Goal: Task Accomplishment & Management: Use online tool/utility

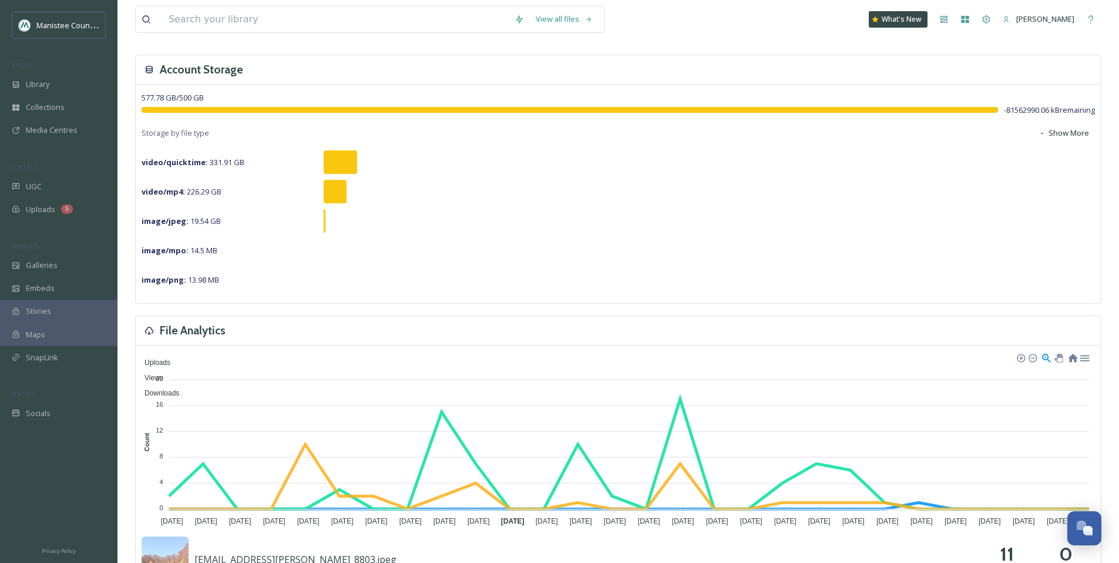
scroll to position [53, 0]
click at [74, 123] on div "Media Centres" at bounding box center [59, 130] width 118 height 23
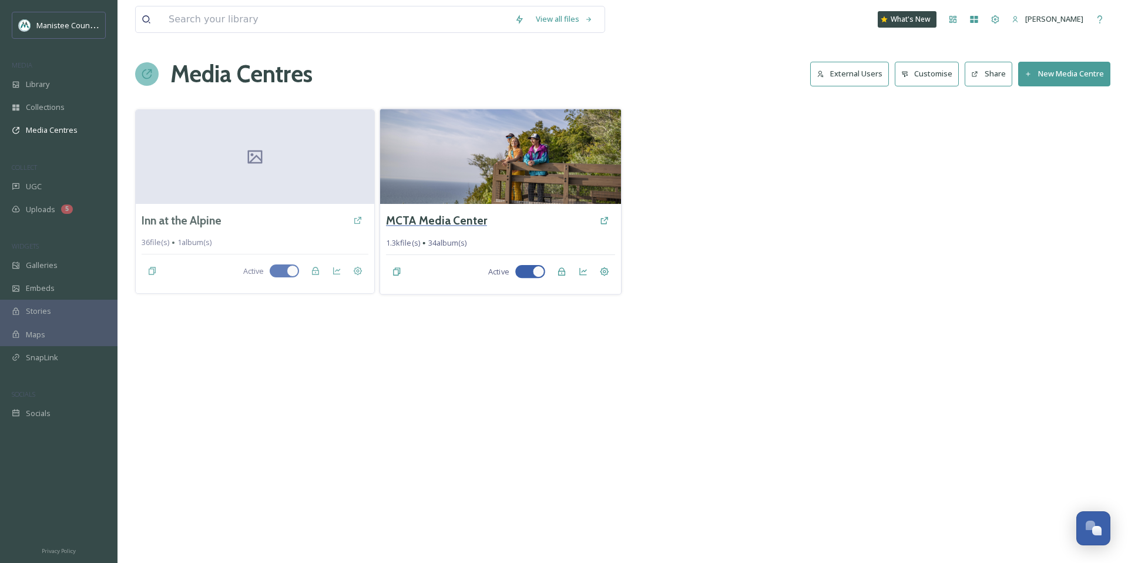
click at [445, 215] on h3 "MCTA Media Center" at bounding box center [436, 220] width 101 height 17
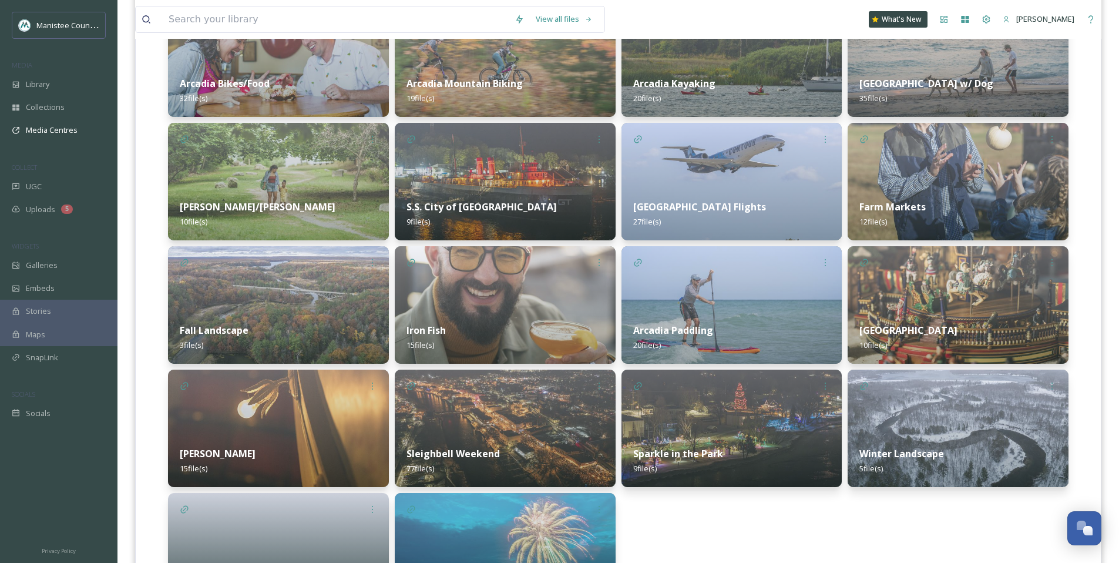
scroll to position [840, 0]
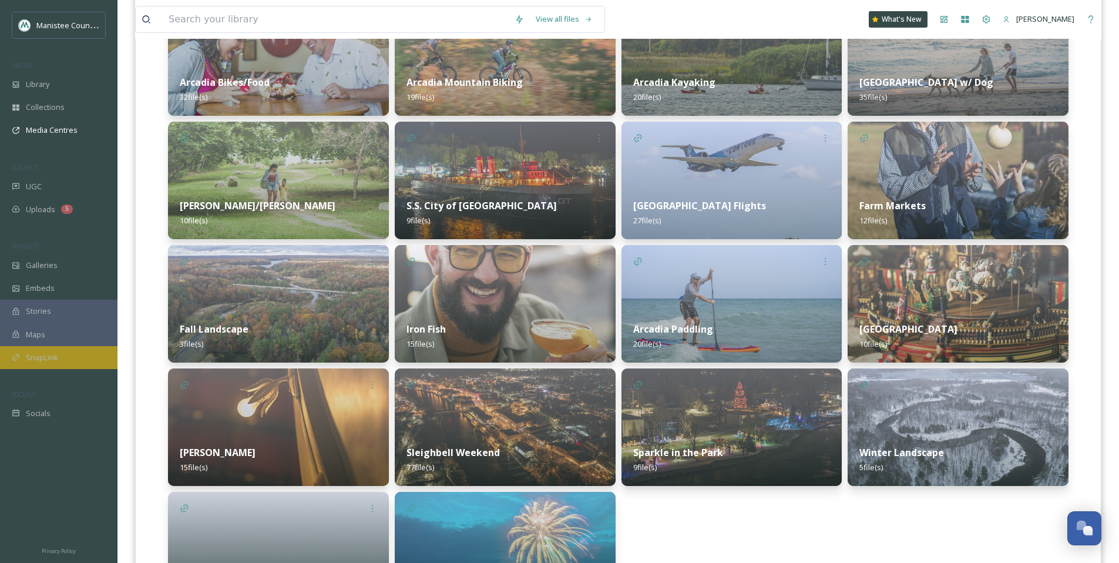
click at [50, 365] on div "SnapLink" at bounding box center [59, 357] width 118 height 23
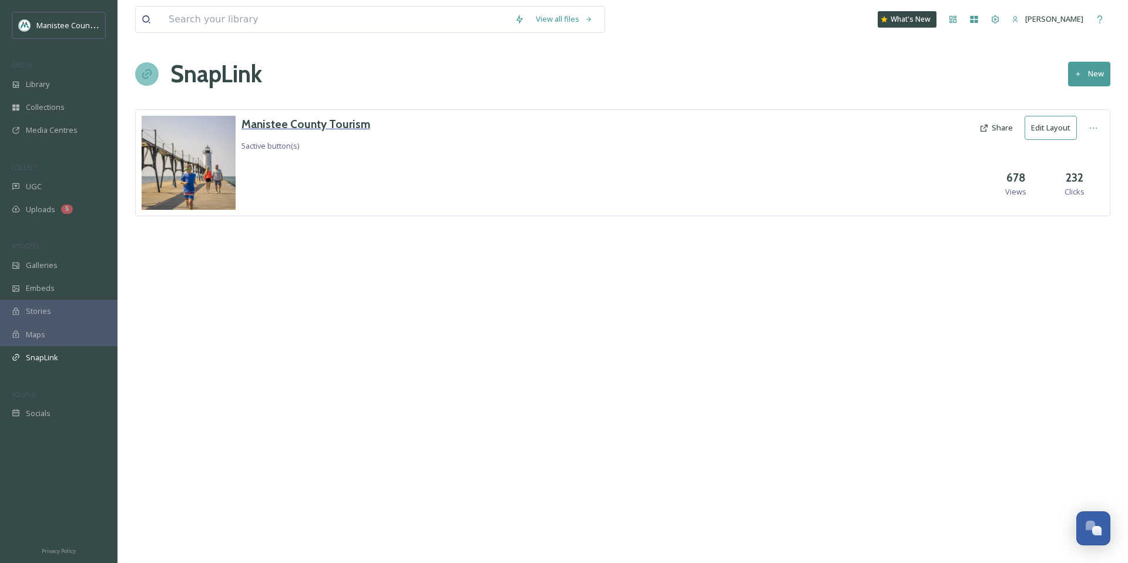
click at [317, 123] on h3 "Manistee County Tourism" at bounding box center [306, 124] width 129 height 17
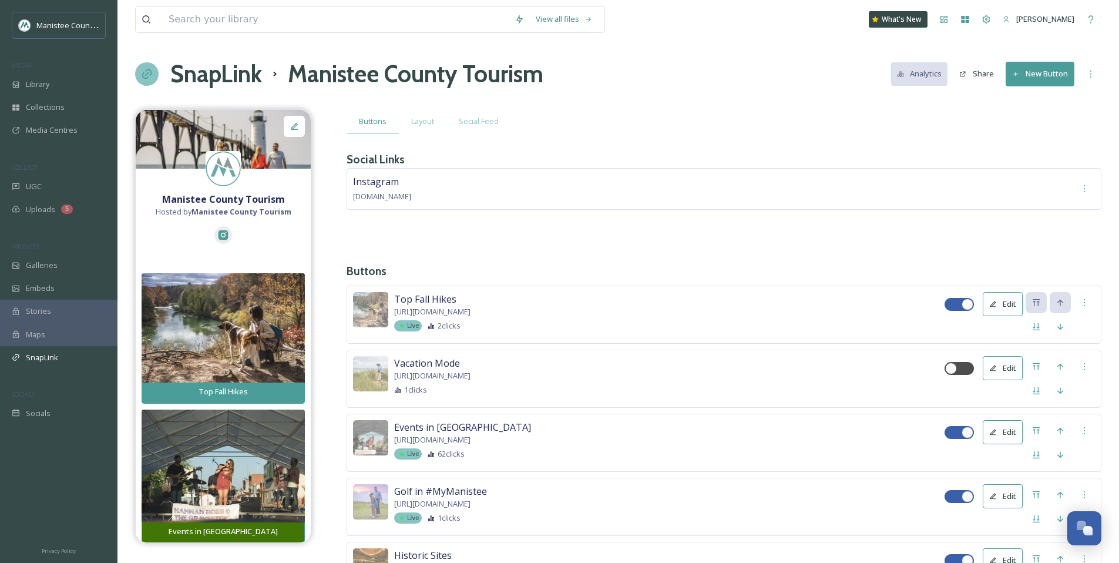
click at [1034, 67] on button "New Button" at bounding box center [1040, 74] width 69 height 24
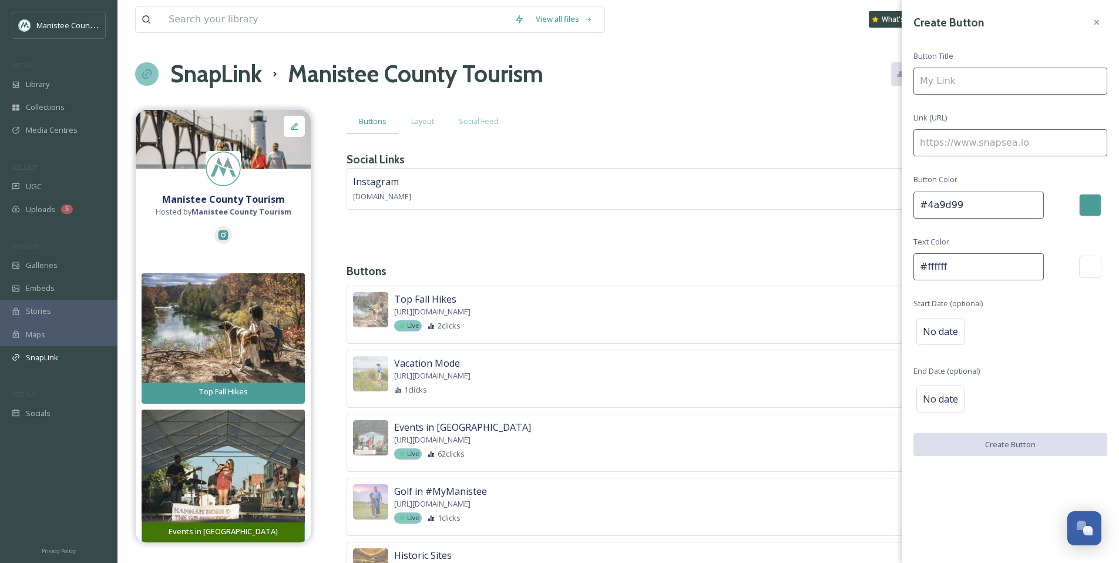
click at [1013, 85] on input at bounding box center [1011, 81] width 194 height 27
paste input "🍂"
type input "🍂"
drag, startPoint x: 939, startPoint y: 85, endPoint x: 922, endPoint y: 84, distance: 17.1
click at [922, 84] on input "🍂" at bounding box center [1011, 81] width 194 height 27
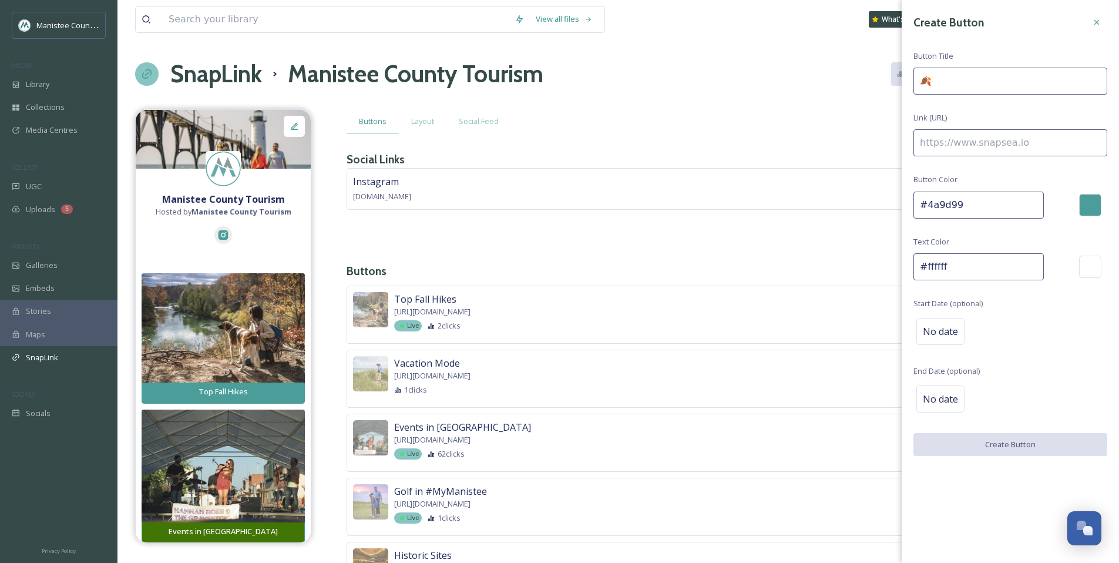
click at [958, 144] on input at bounding box center [1011, 142] width 194 height 27
paste input "[URL][DOMAIN_NAME]"
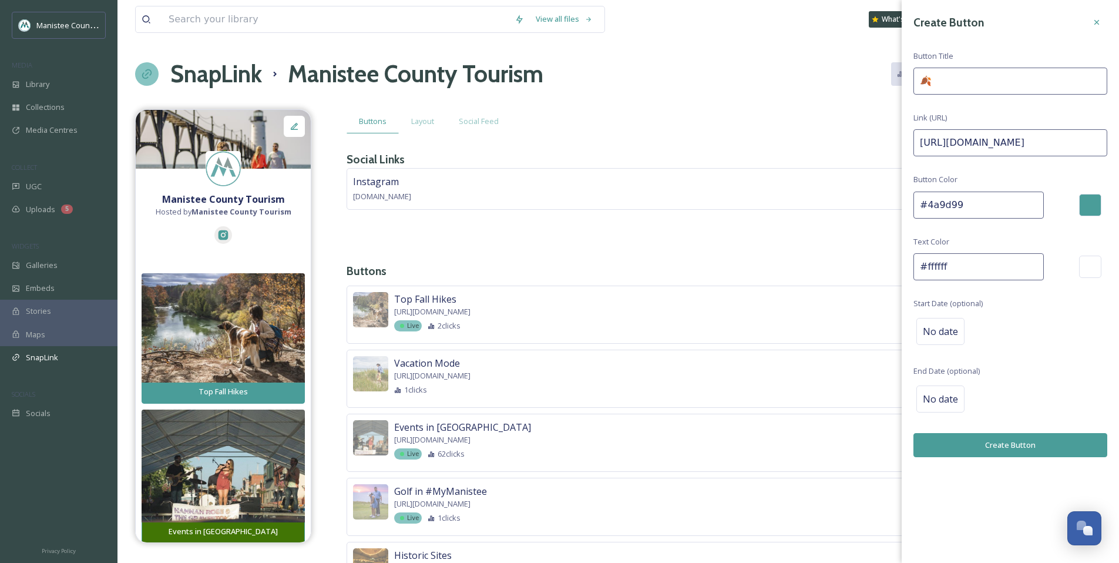
scroll to position [0, 12]
type input "[URL][DOMAIN_NAME]"
click at [958, 82] on input "🍂" at bounding box center [1011, 81] width 194 height 27
type input "🍂 Fall Color in #MyManistee"
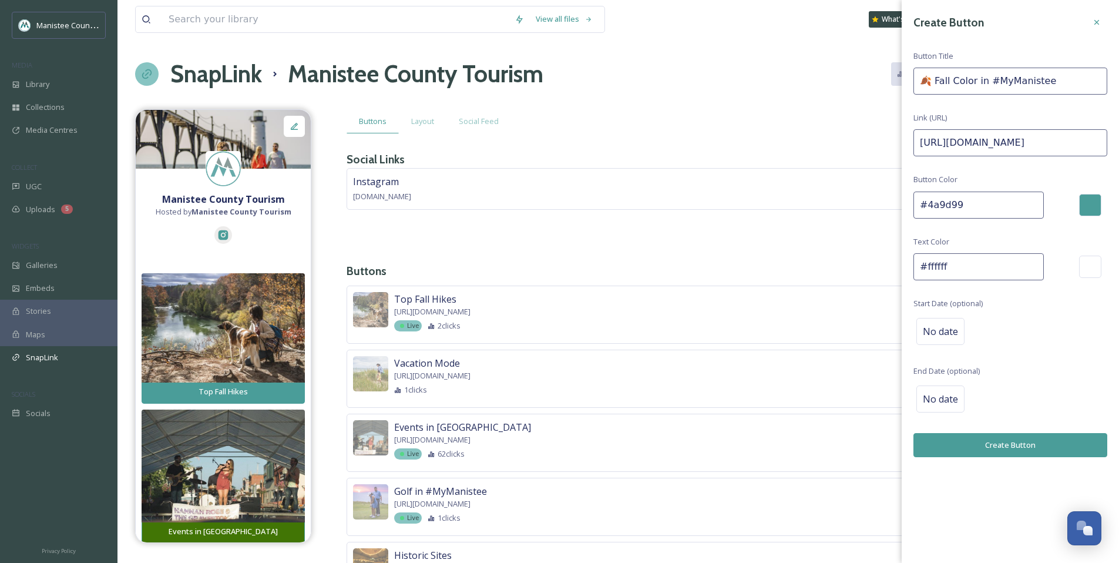
click at [1020, 448] on button "Create Button" at bounding box center [1011, 445] width 194 height 24
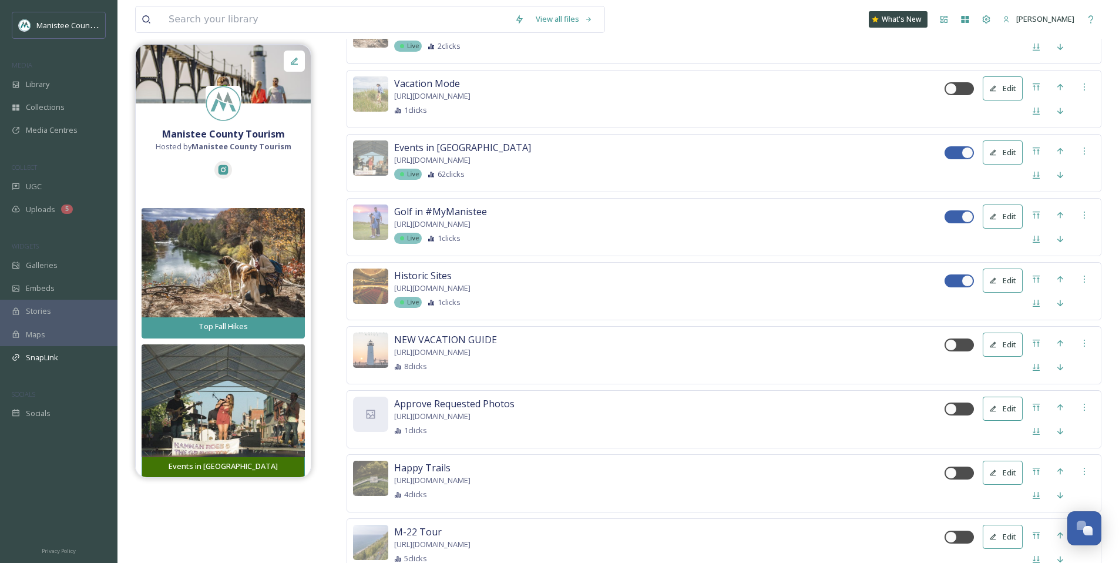
scroll to position [648, 0]
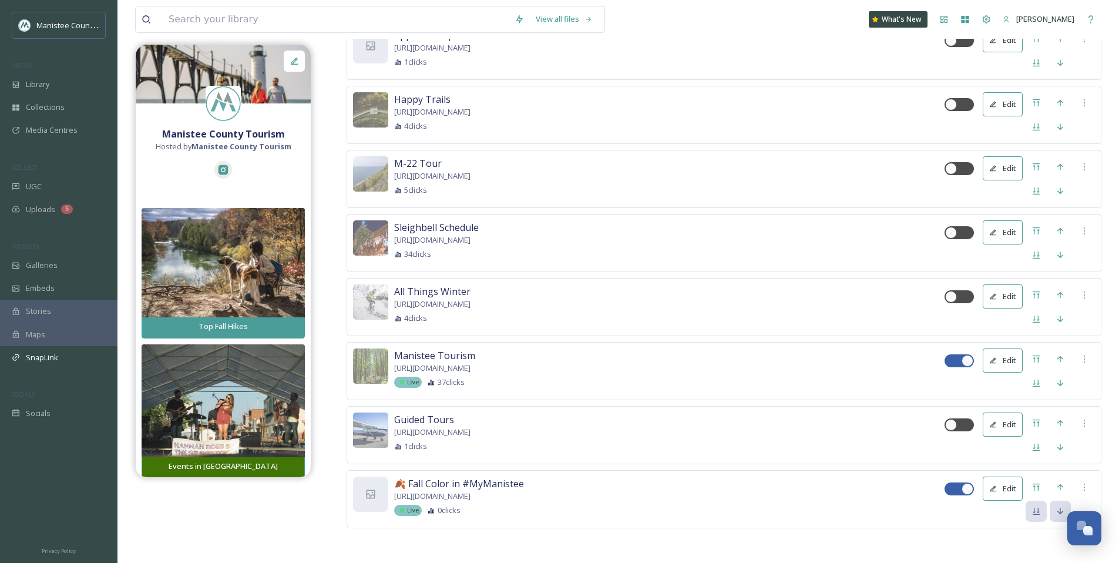
click at [648, 508] on div "Live 0 clicks" at bounding box center [669, 510] width 551 height 11
click at [1038, 484] on icon at bounding box center [1036, 486] width 9 height 9
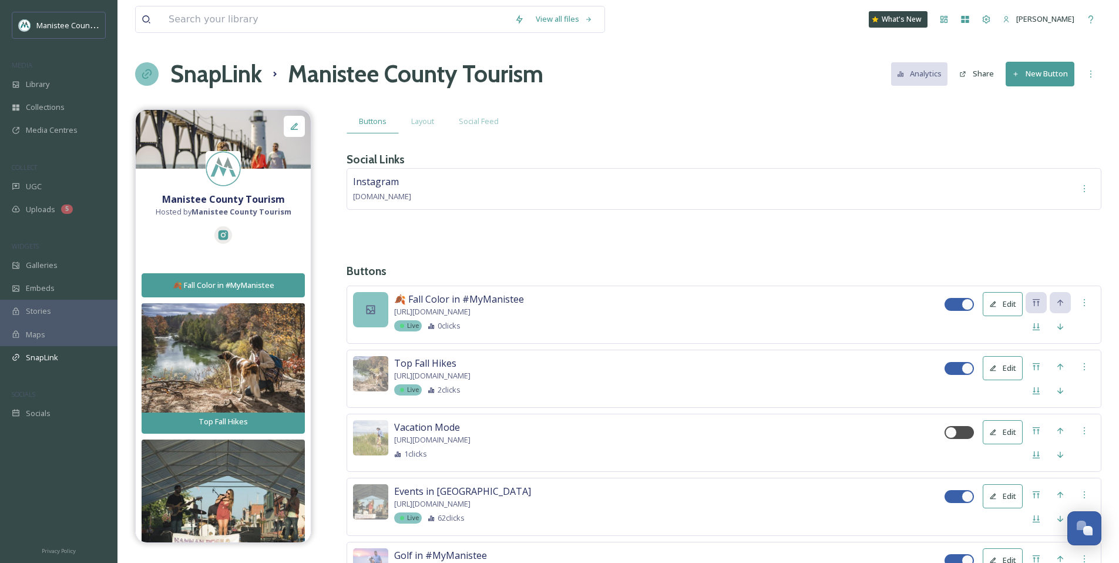
click at [372, 319] on div at bounding box center [370, 309] width 35 height 35
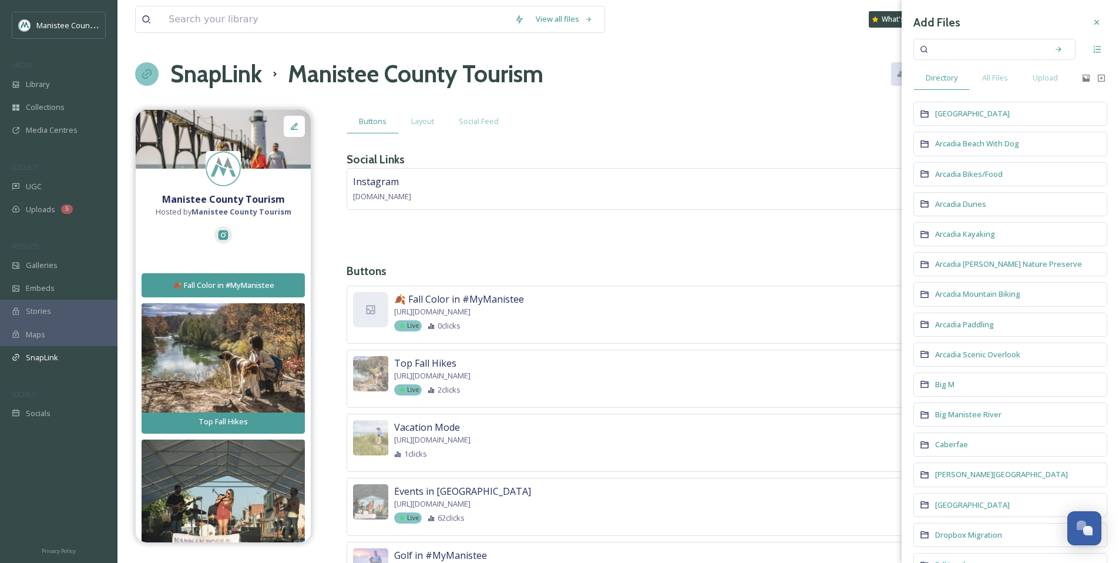
click at [976, 53] on input at bounding box center [986, 49] width 111 height 26
type input "fall"
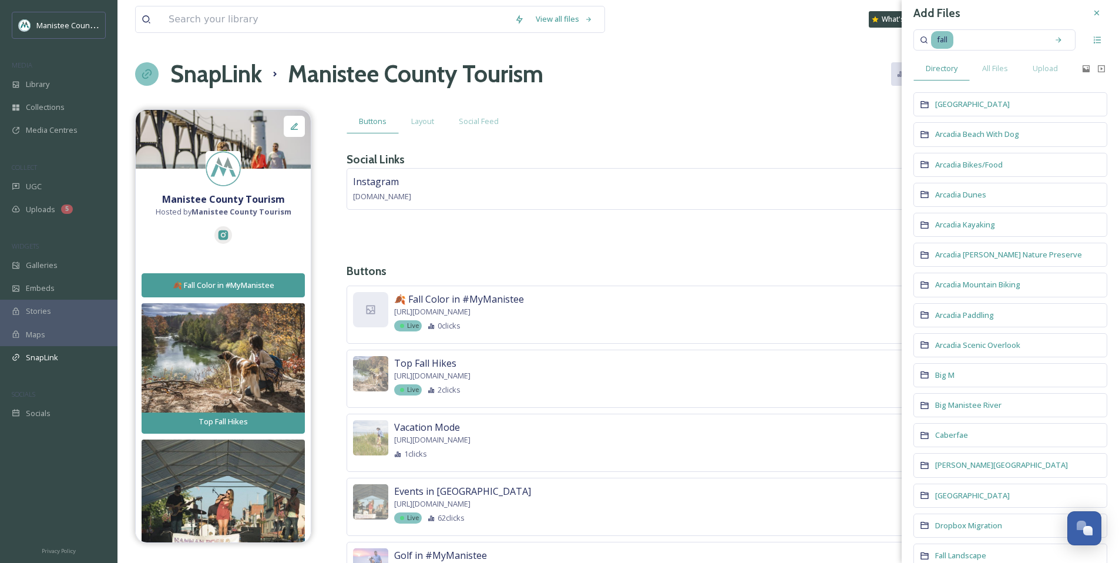
scroll to position [15, 0]
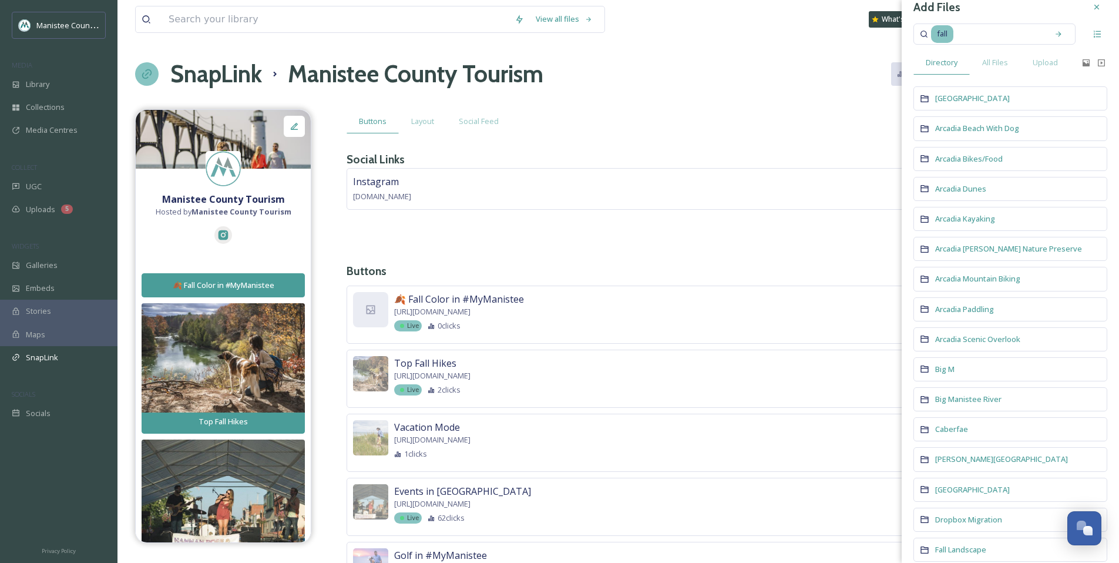
click at [1085, 148] on div "Arcadia Bikes/Food" at bounding box center [1011, 159] width 194 height 24
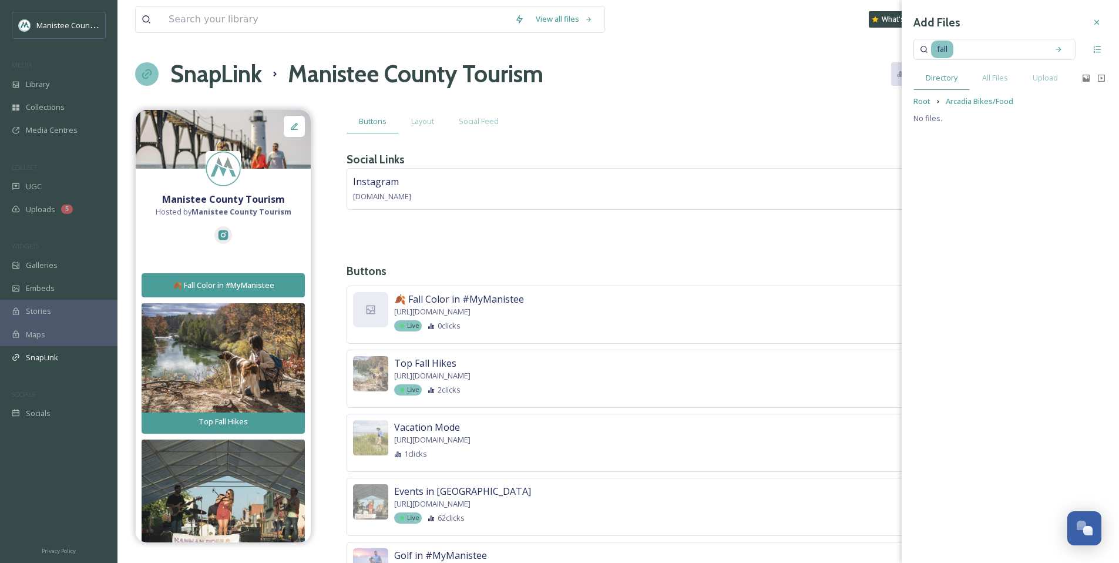
drag, startPoint x: 1017, startPoint y: 55, endPoint x: 1008, endPoint y: 56, distance: 8.8
click at [1017, 55] on input at bounding box center [999, 49] width 88 height 26
click at [923, 102] on span "Root" at bounding box center [922, 101] width 17 height 11
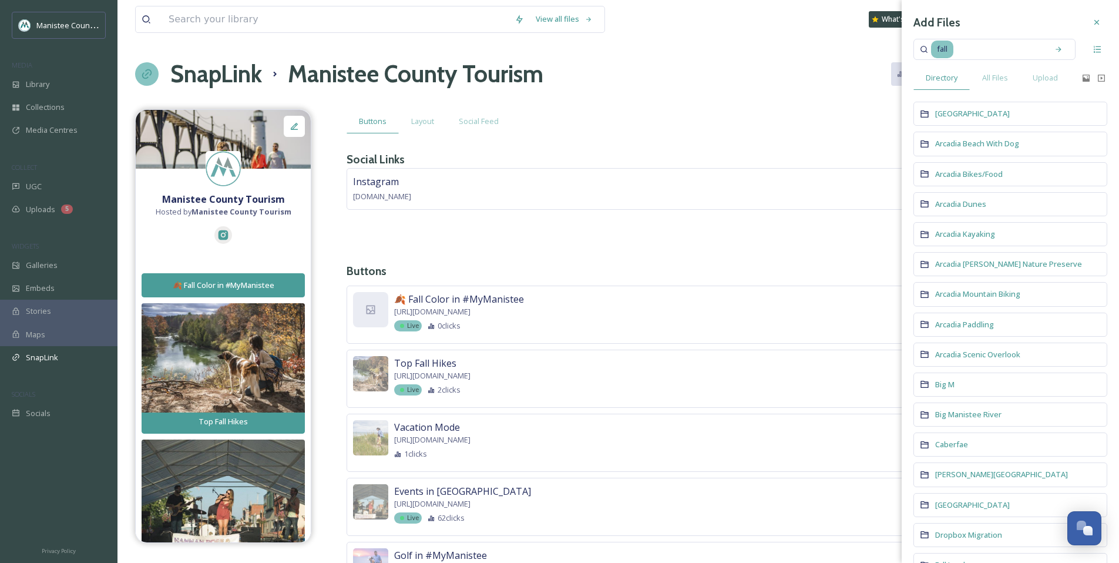
click at [968, 51] on input at bounding box center [999, 49] width 88 height 26
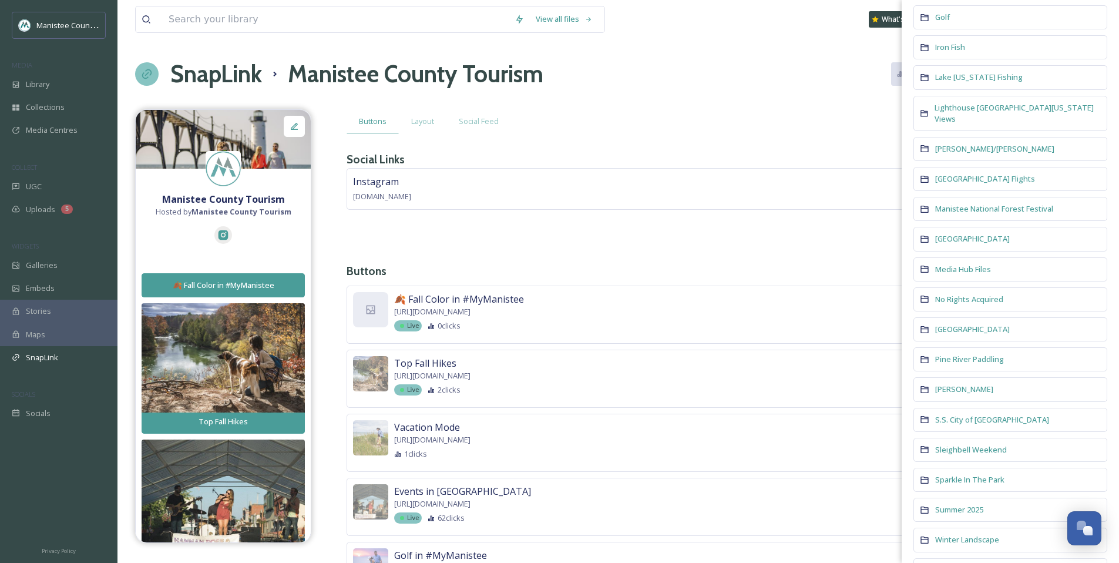
scroll to position [700, 0]
click at [960, 413] on span "S.S. City of [GEOGRAPHIC_DATA]" at bounding box center [993, 418] width 114 height 11
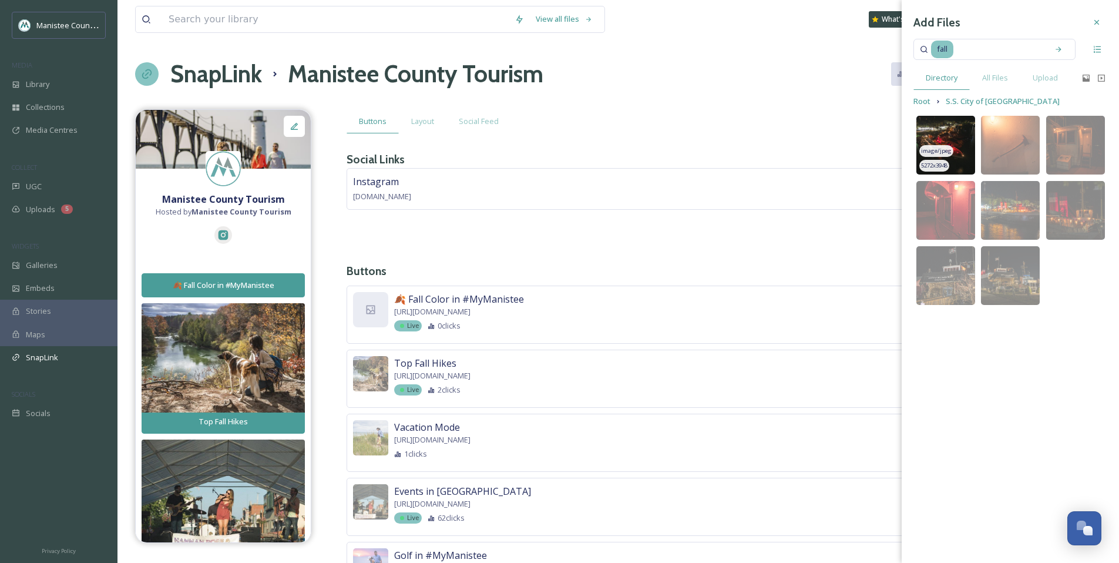
click at [950, 136] on img at bounding box center [946, 145] width 59 height 59
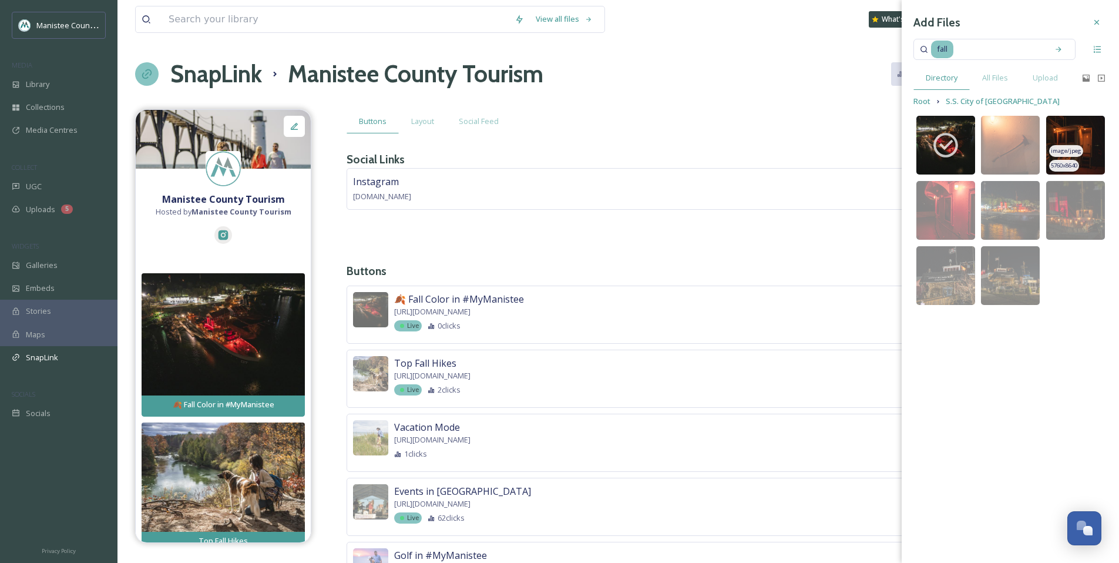
click at [1101, 138] on img at bounding box center [1076, 145] width 59 height 59
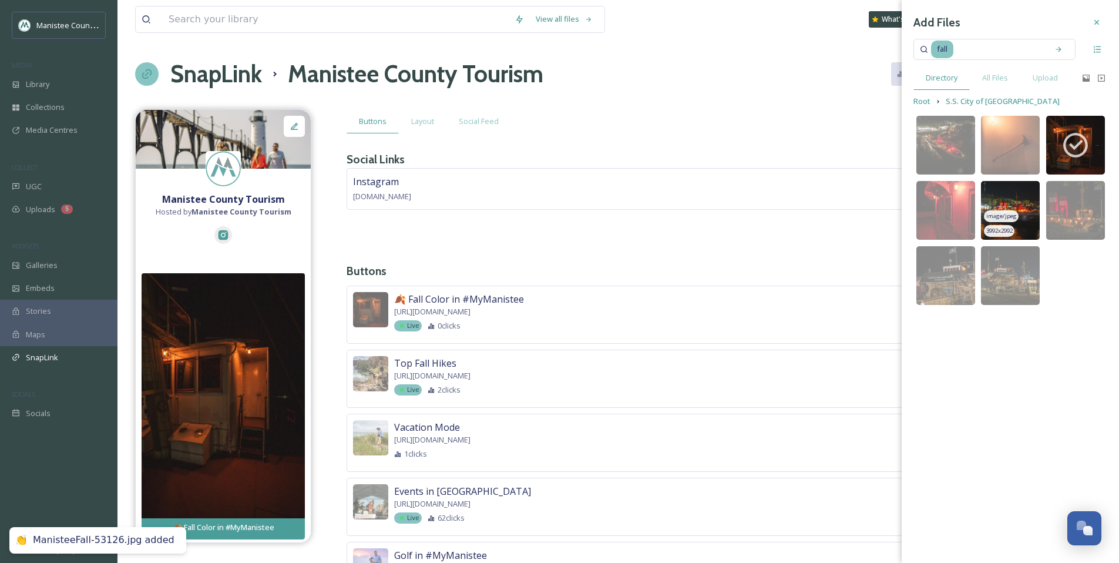
click at [1011, 209] on img at bounding box center [1010, 210] width 59 height 59
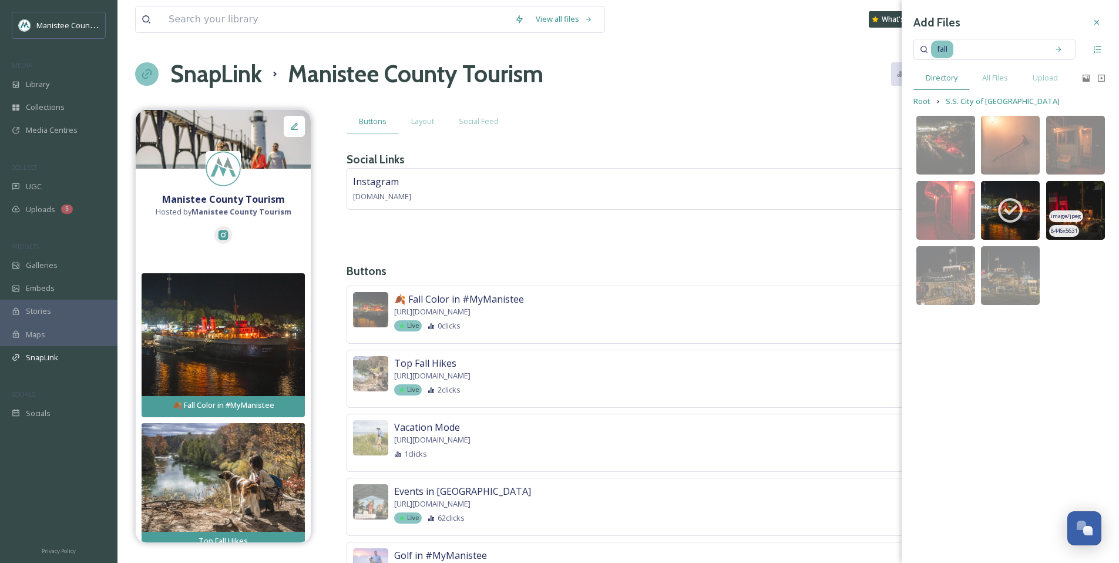
click at [1087, 213] on img at bounding box center [1076, 210] width 59 height 59
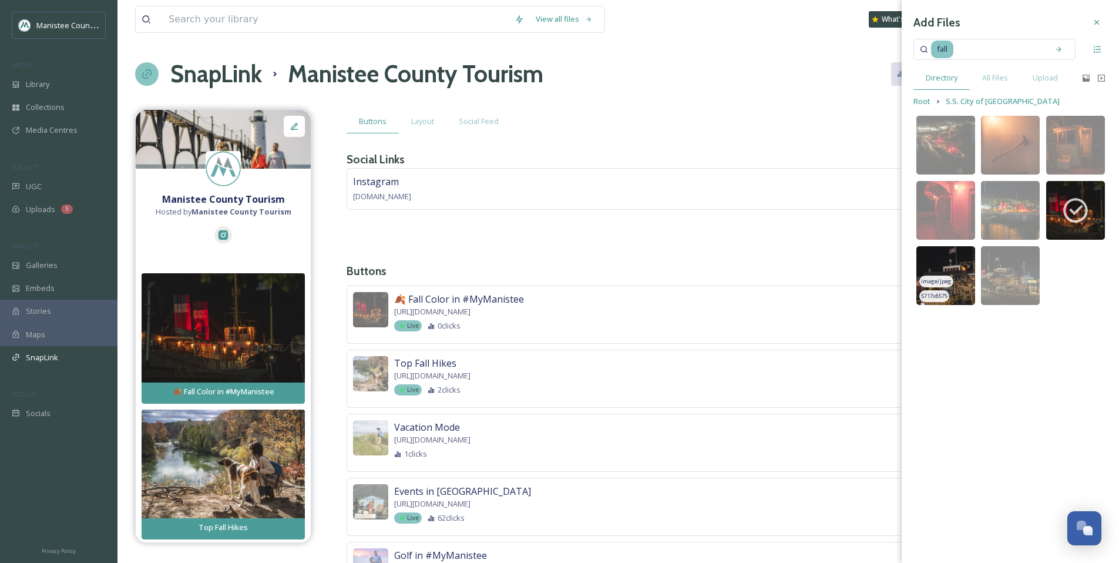
click at [956, 261] on img at bounding box center [946, 275] width 59 height 59
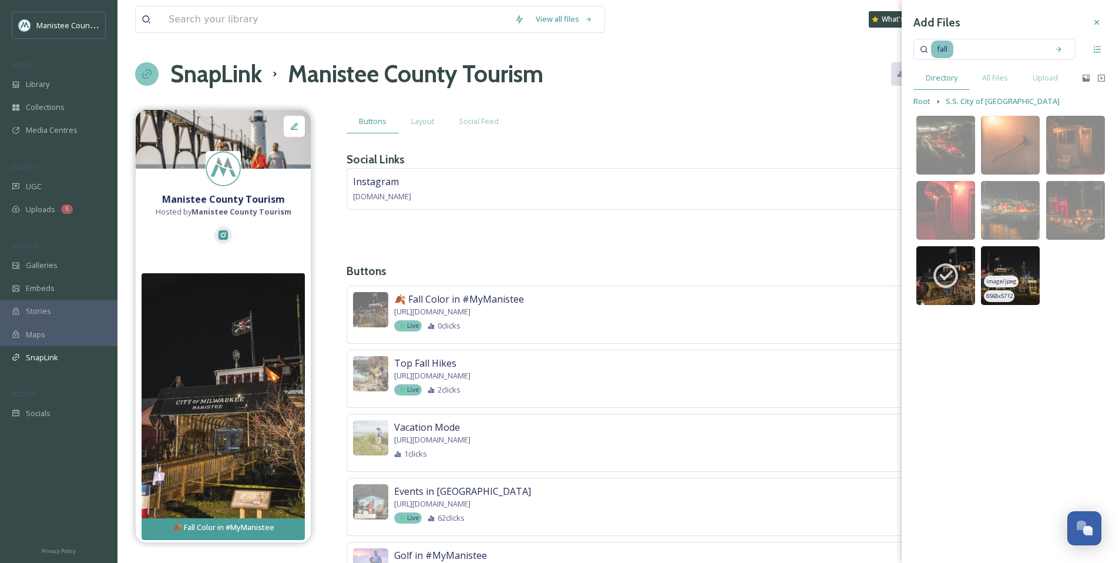
click at [1023, 269] on img at bounding box center [1010, 275] width 59 height 59
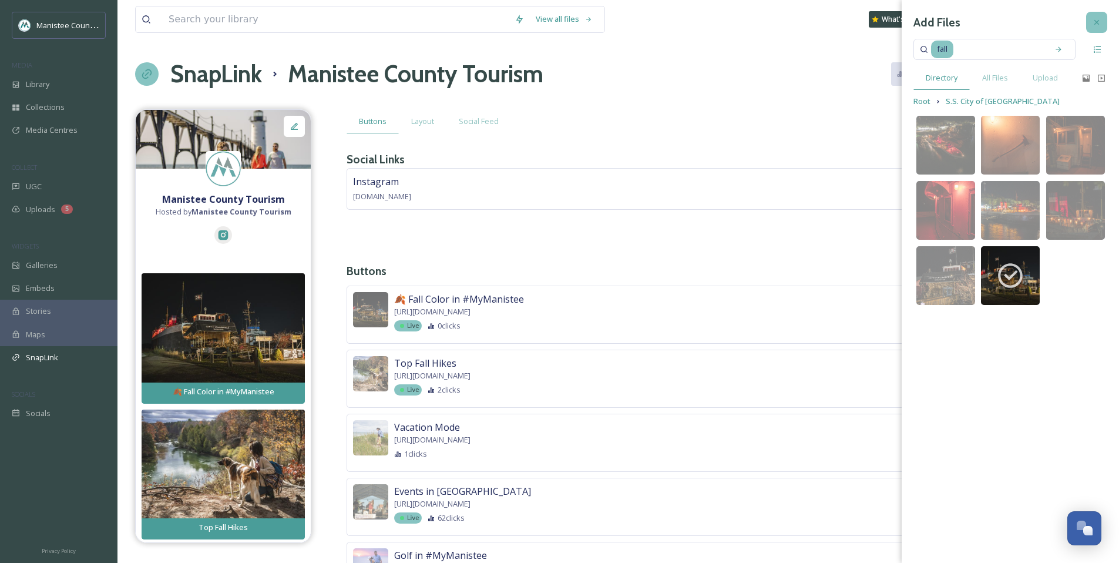
click at [1105, 25] on div at bounding box center [1097, 22] width 21 height 21
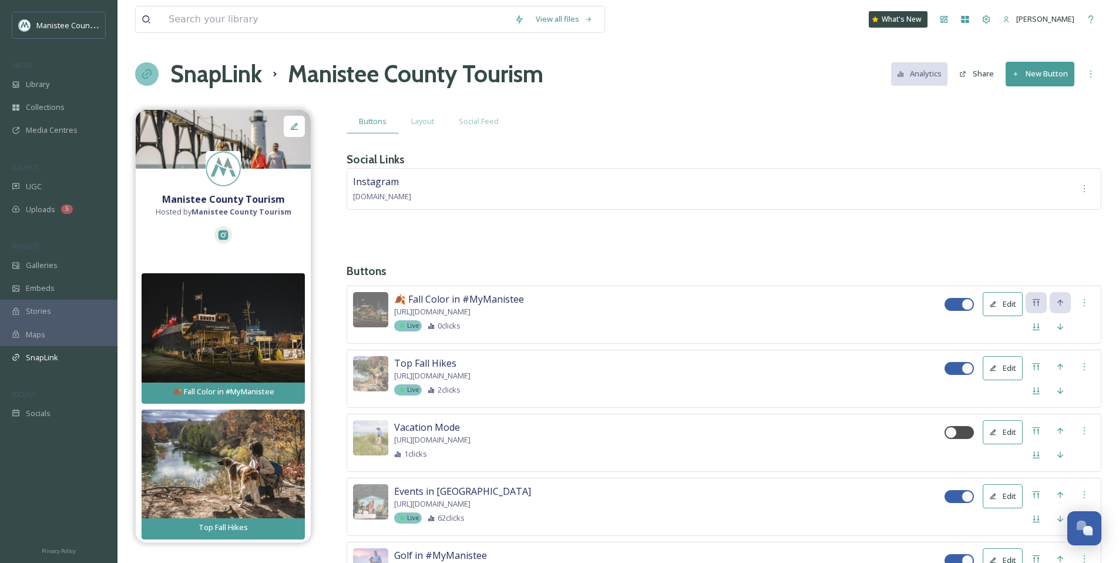
click at [1011, 310] on button "Edit" at bounding box center [1003, 304] width 40 height 24
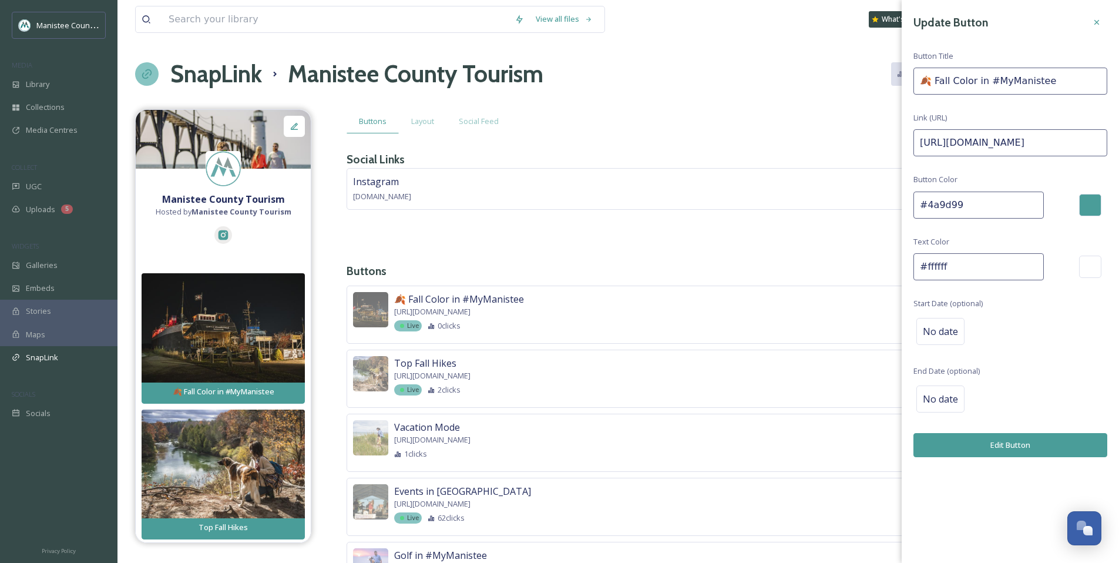
click at [1068, 81] on input "Fall Color in #MyManistee" at bounding box center [1011, 81] width 194 height 27
click at [961, 82] on input "Fall Color in #MyManistee" at bounding box center [1011, 81] width 194 height 27
type input "Fall Color & Activities in #MyManistee"
click at [1009, 440] on button "Edit Button" at bounding box center [1011, 445] width 194 height 24
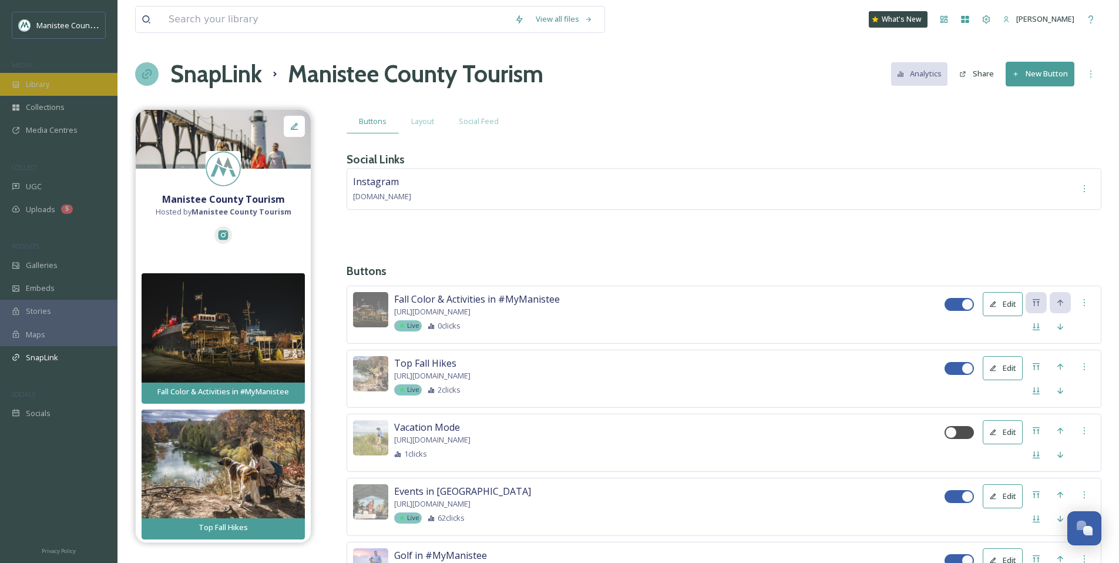
click at [45, 89] on span "Library" at bounding box center [38, 84] width 24 height 11
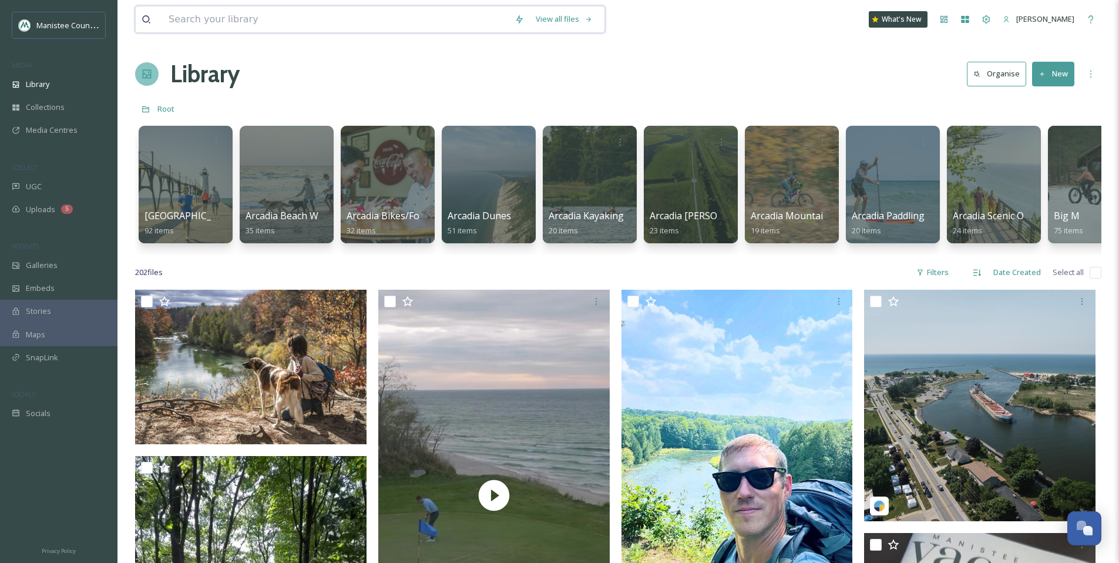
click at [319, 21] on input at bounding box center [336, 19] width 346 height 26
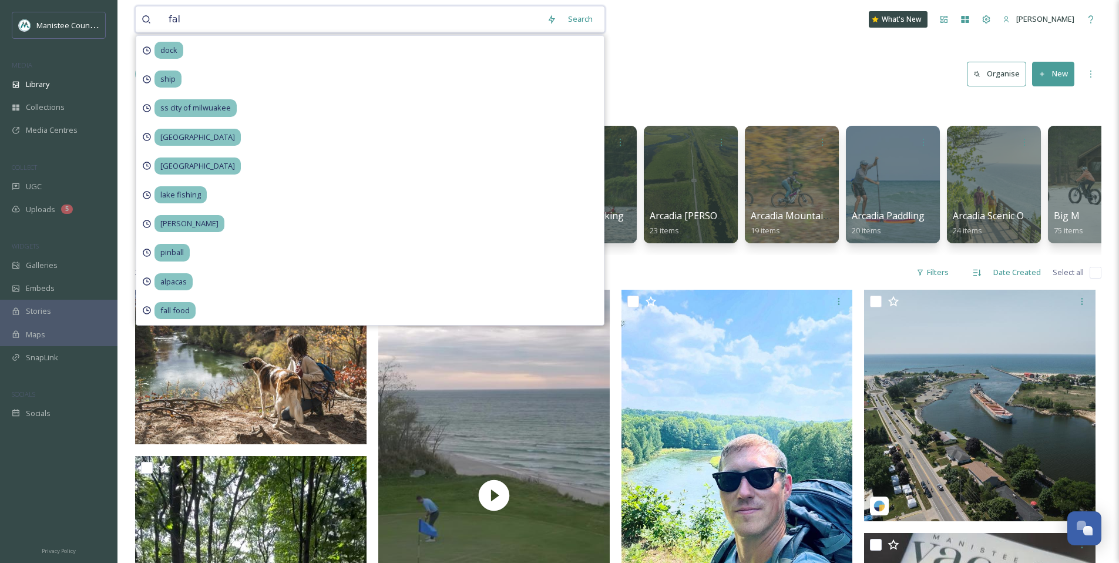
type input "fall"
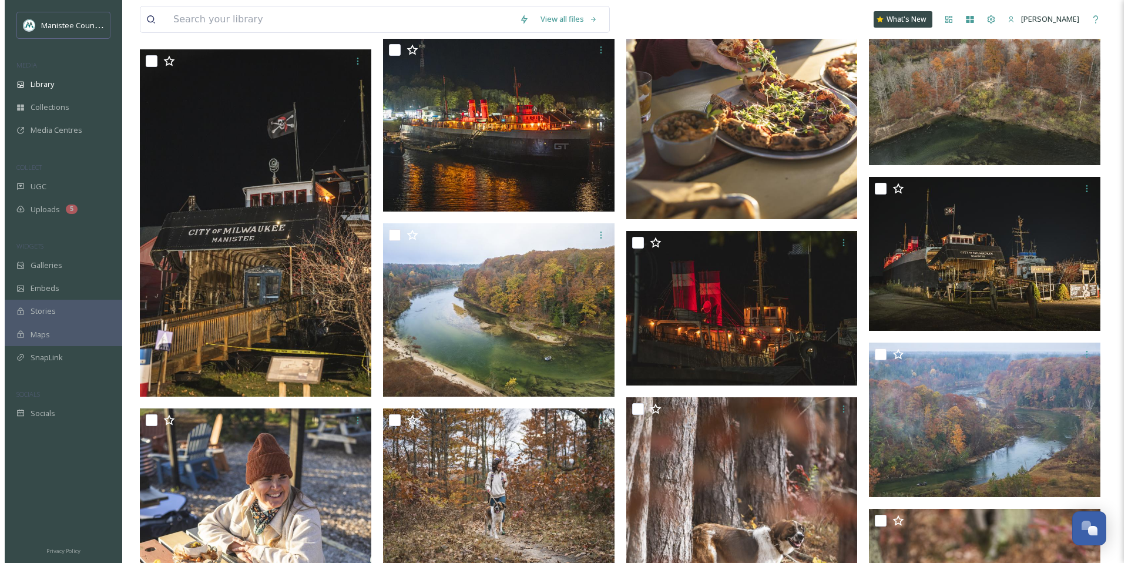
scroll to position [4185, 0]
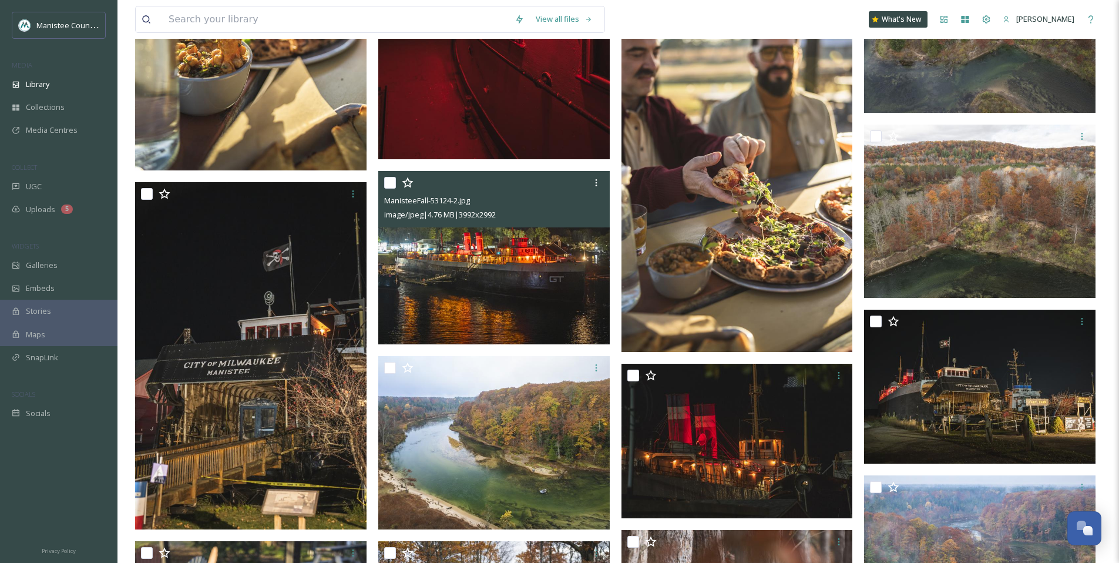
click at [517, 266] on img at bounding box center [494, 258] width 232 height 174
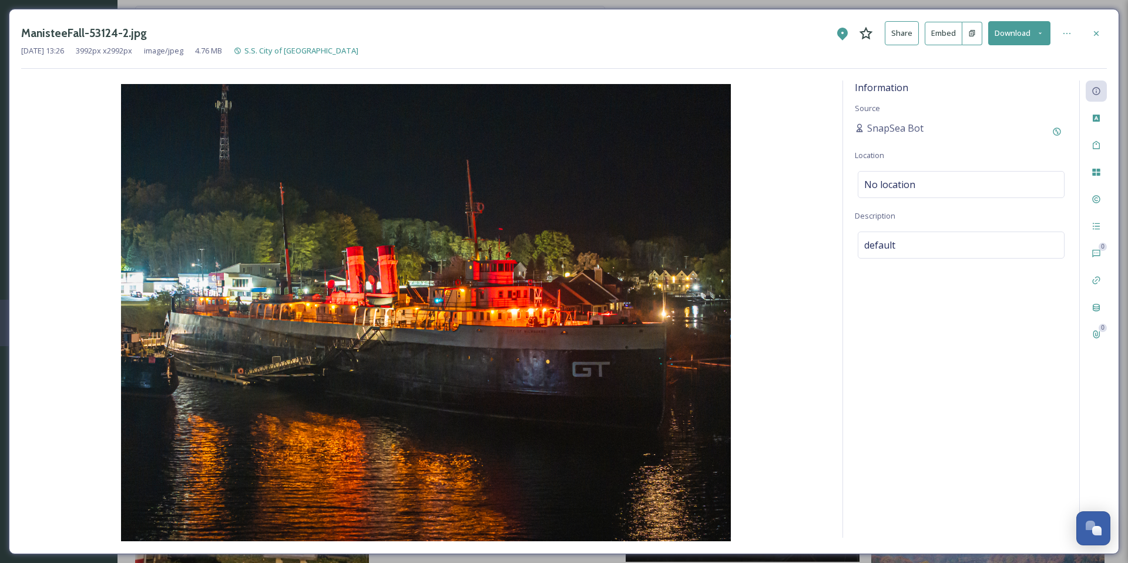
click at [1040, 31] on icon at bounding box center [1041, 33] width 8 height 8
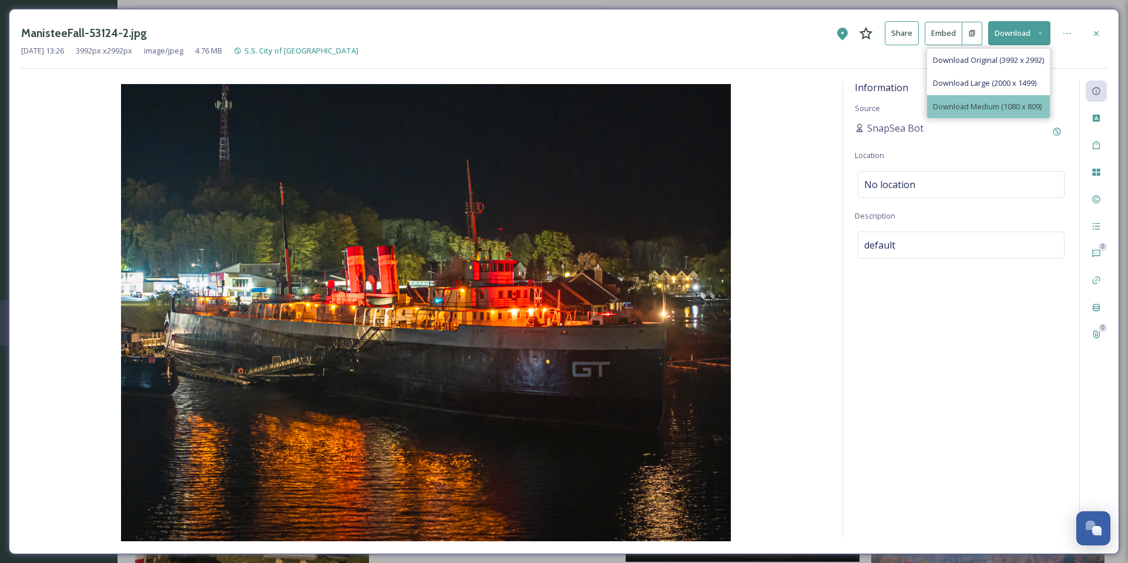
click at [1011, 96] on div "Download Medium (1080 x 809)" at bounding box center [988, 106] width 123 height 23
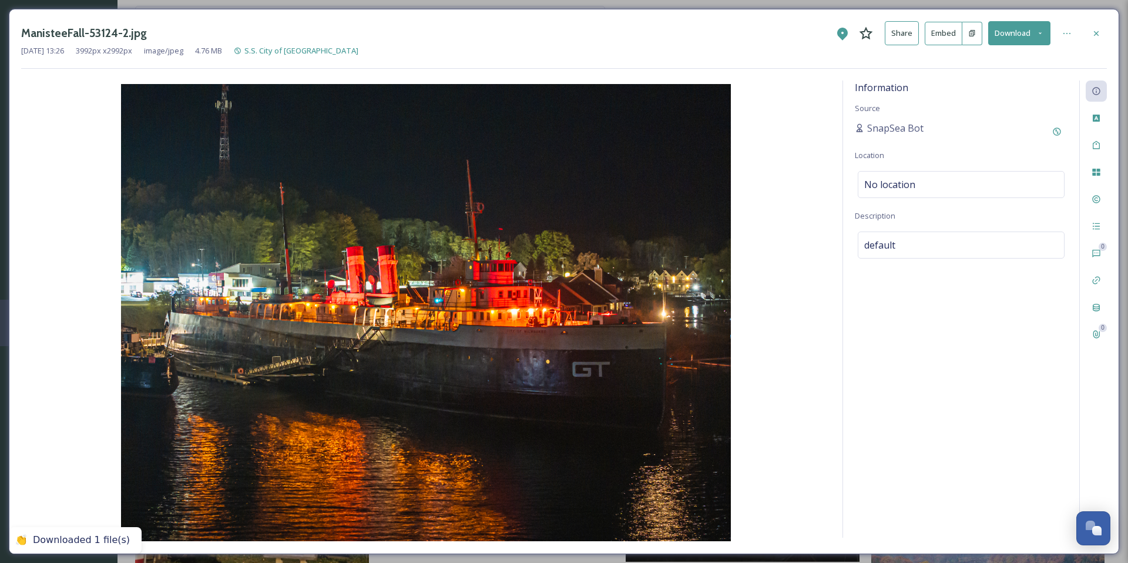
click at [1040, 33] on icon at bounding box center [1041, 33] width 8 height 8
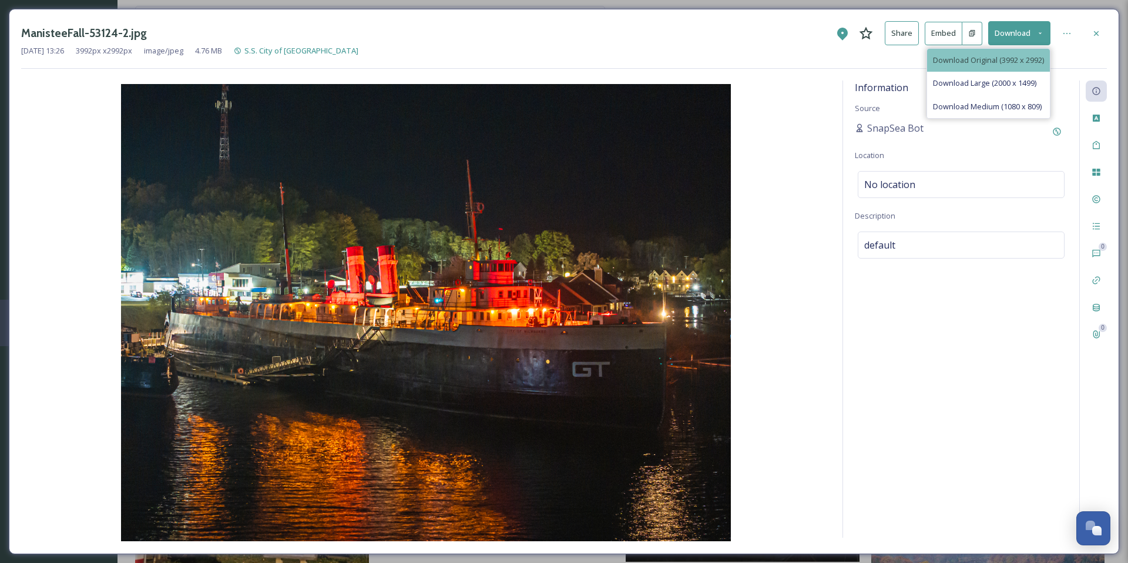
click at [1024, 58] on span "Download Original (3992 x 2992)" at bounding box center [988, 60] width 111 height 11
